Goal: Task Accomplishment & Management: Use online tool/utility

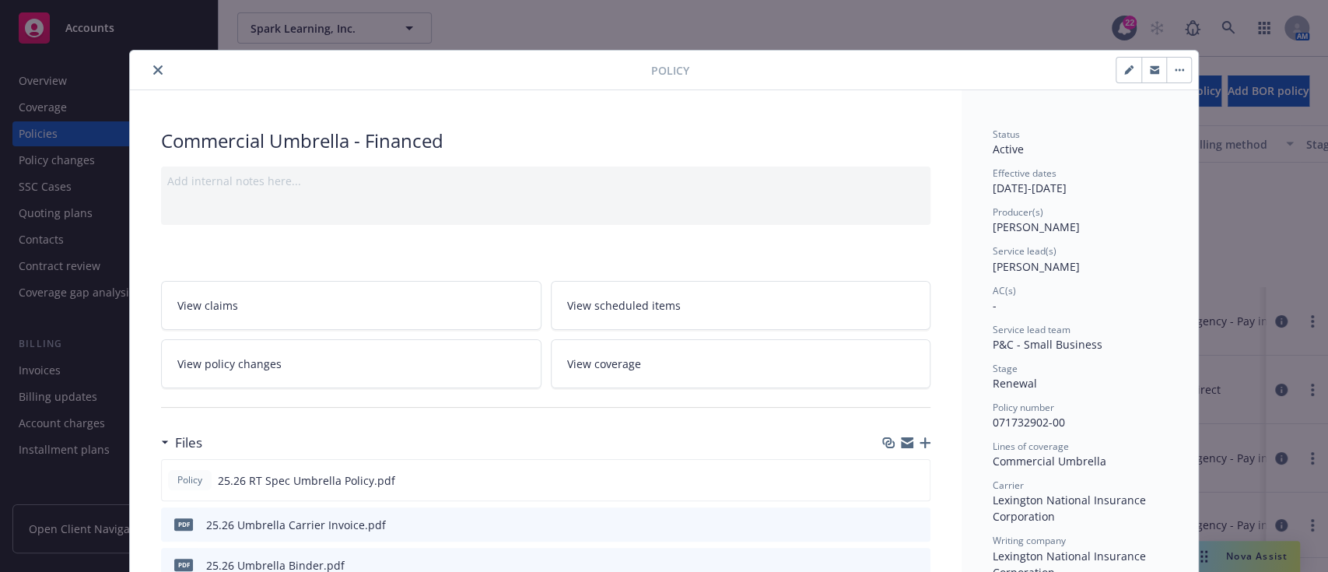
scroll to position [110, 0]
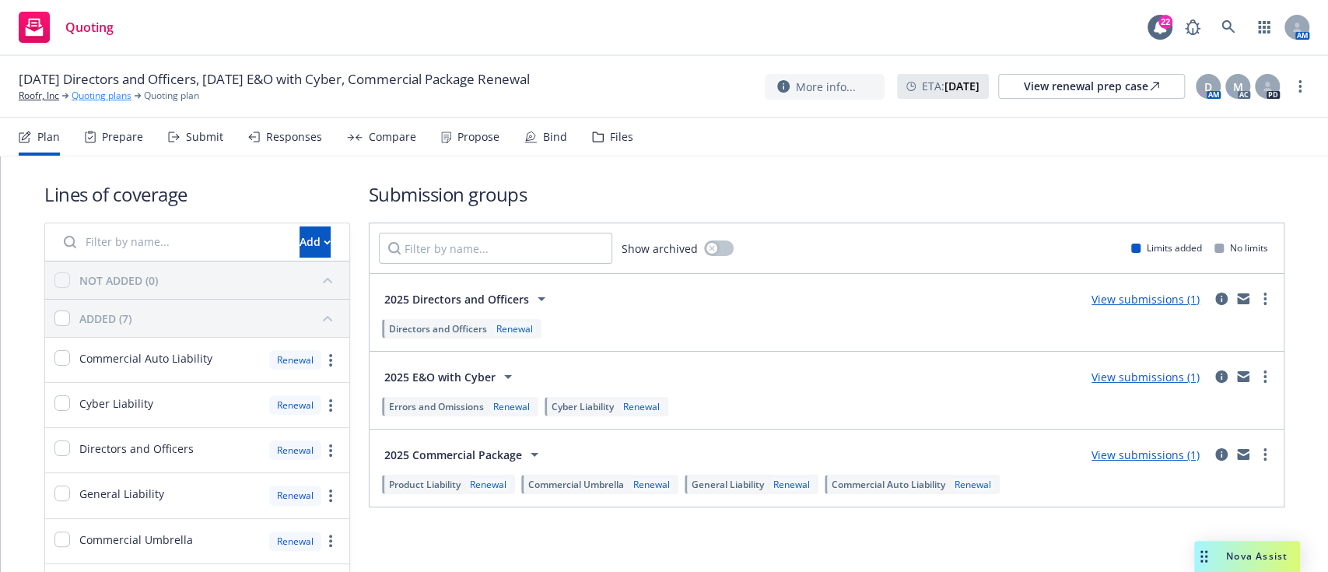
click at [99, 100] on link "Quoting plans" at bounding box center [102, 96] width 60 height 14
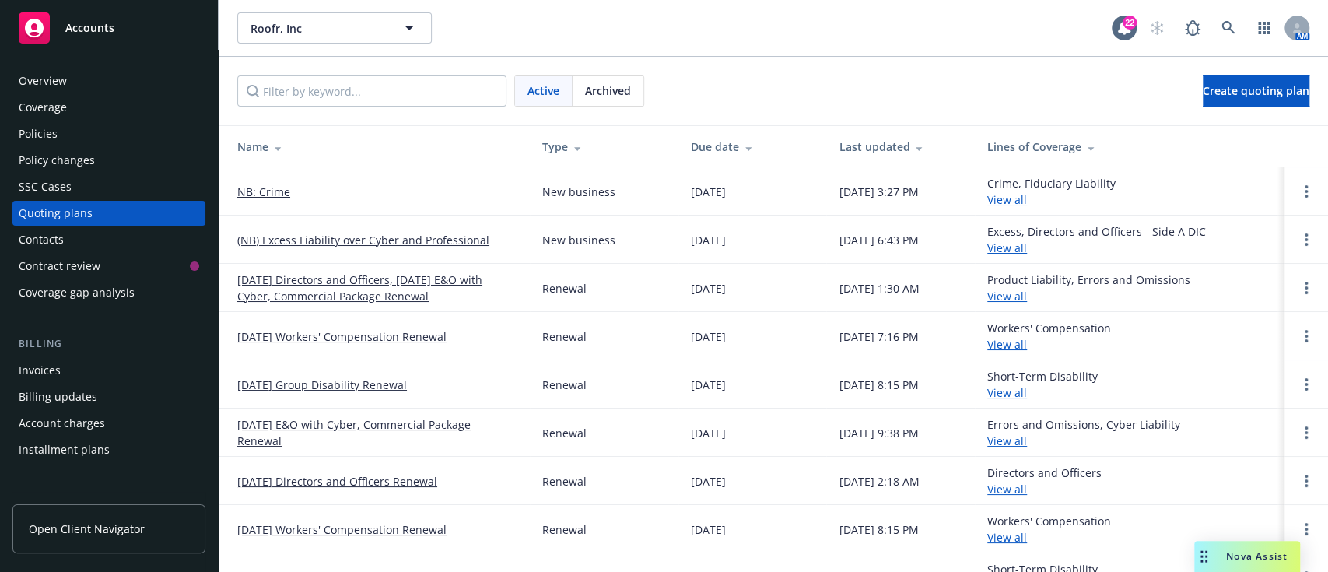
click at [265, 196] on link "NB: Crime" at bounding box center [263, 192] width 53 height 16
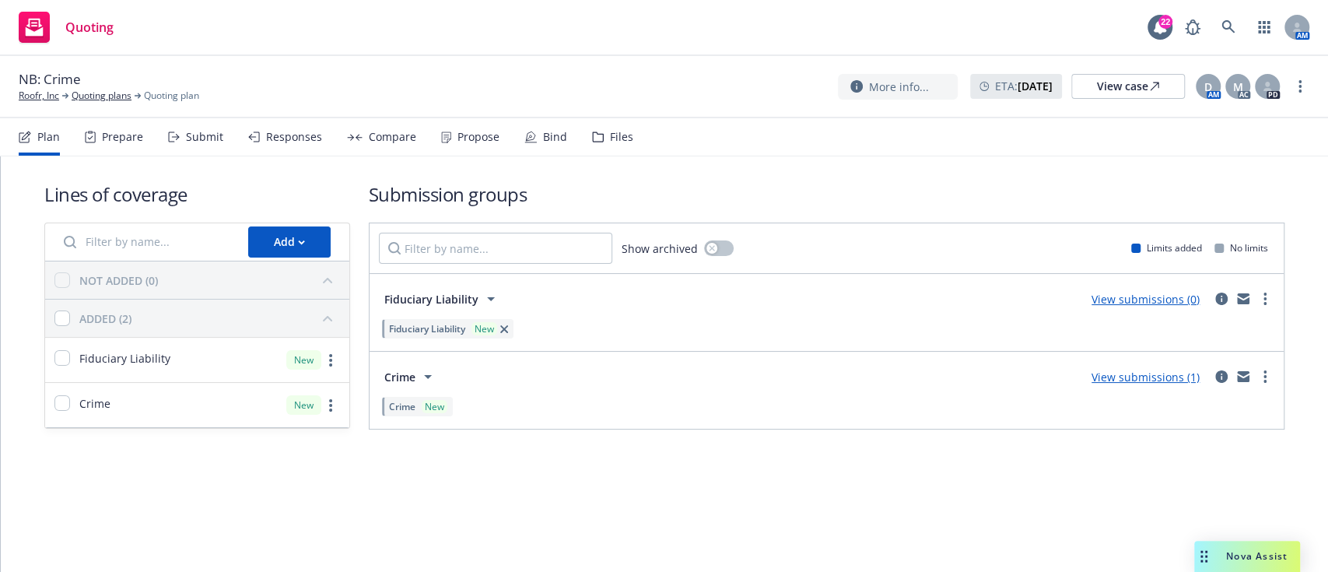
click at [541, 128] on div "Bind" at bounding box center [545, 136] width 43 height 37
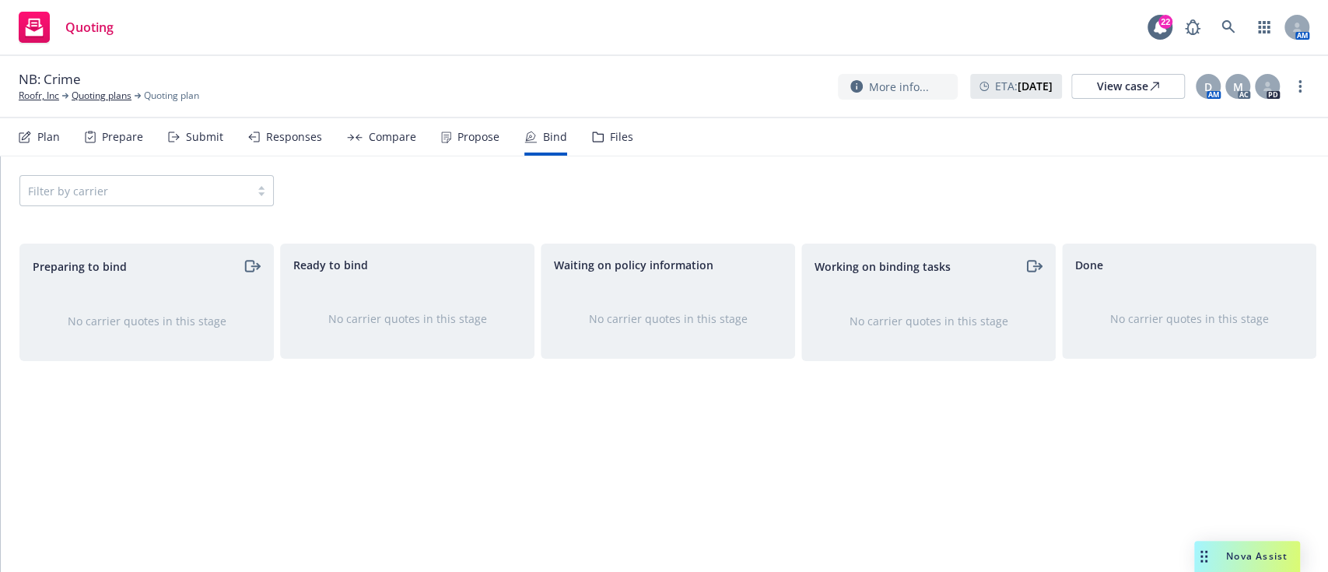
click at [466, 147] on div "Propose" at bounding box center [470, 136] width 58 height 37
